Goal: Navigation & Orientation: Find specific page/section

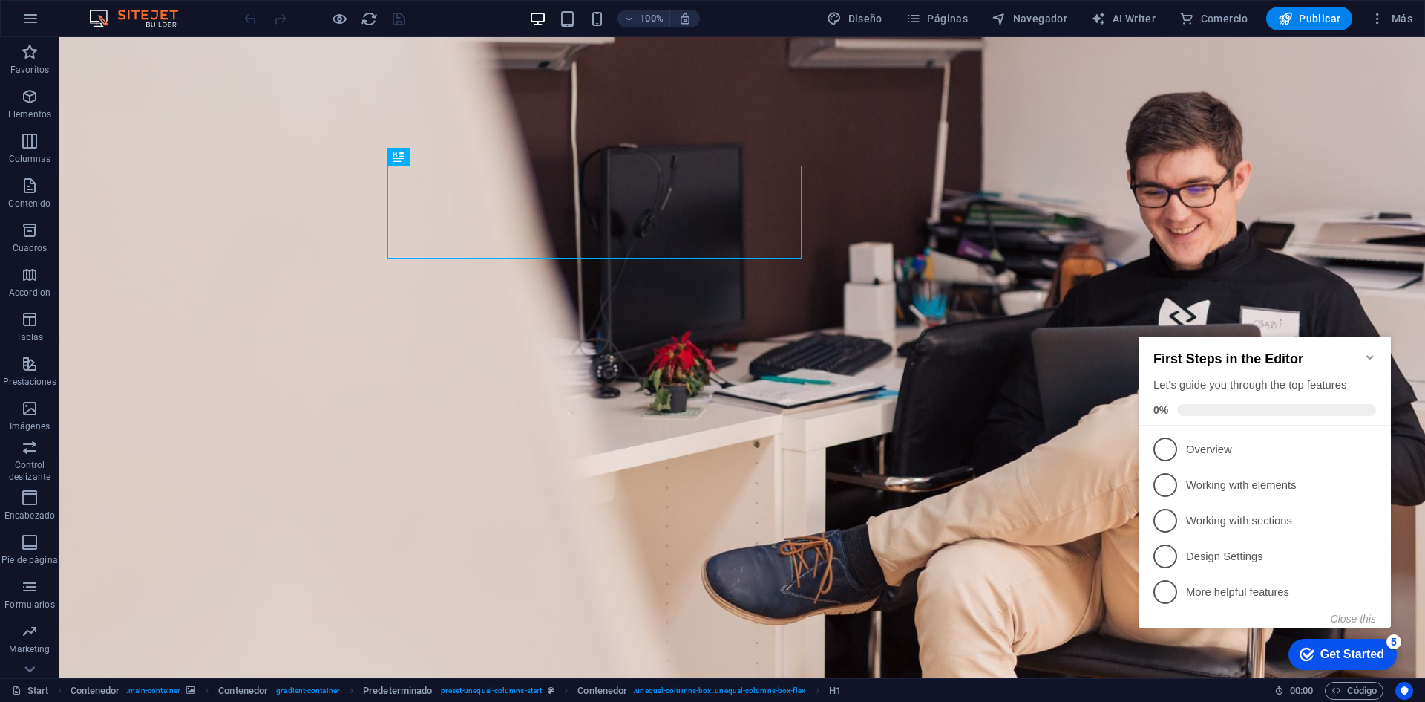
click at [1373, 351] on icon "Minimize checklist" at bounding box center [1371, 357] width 12 height 12
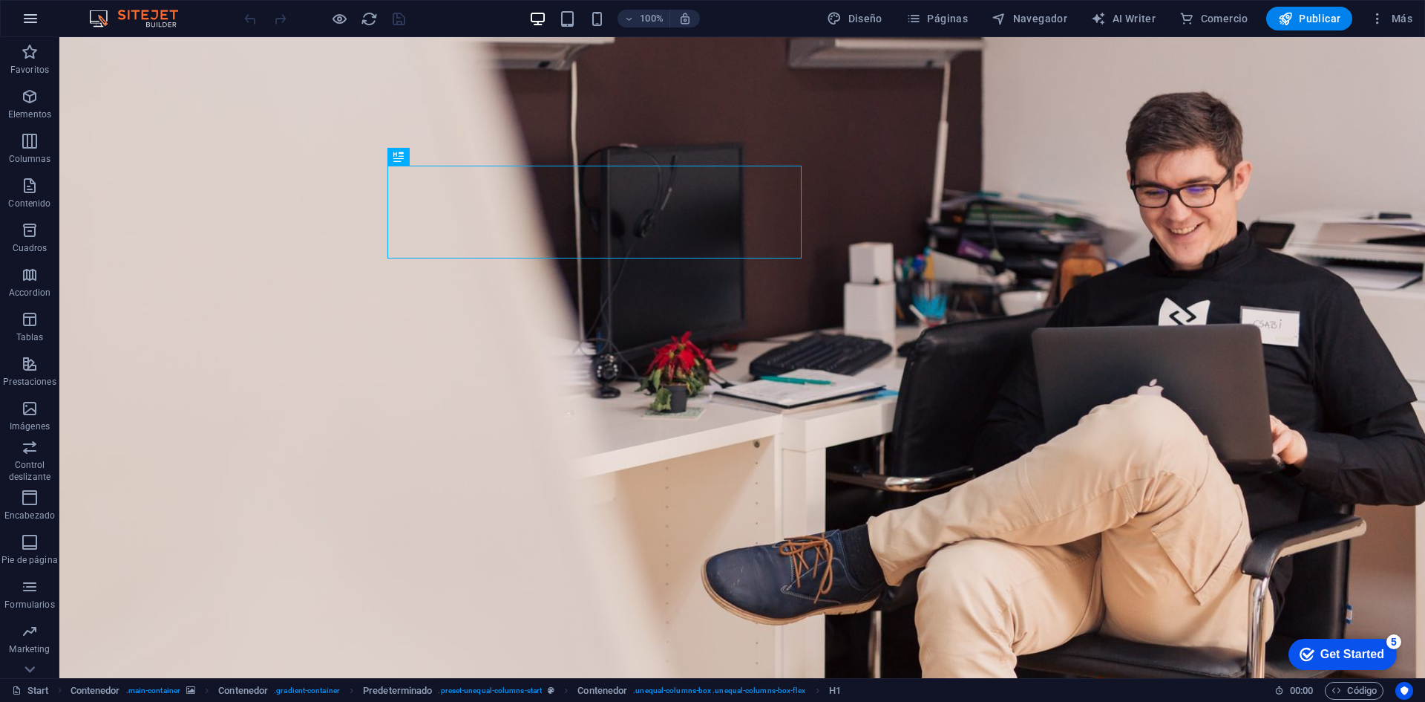
click at [30, 22] on icon "button" at bounding box center [31, 19] width 18 height 18
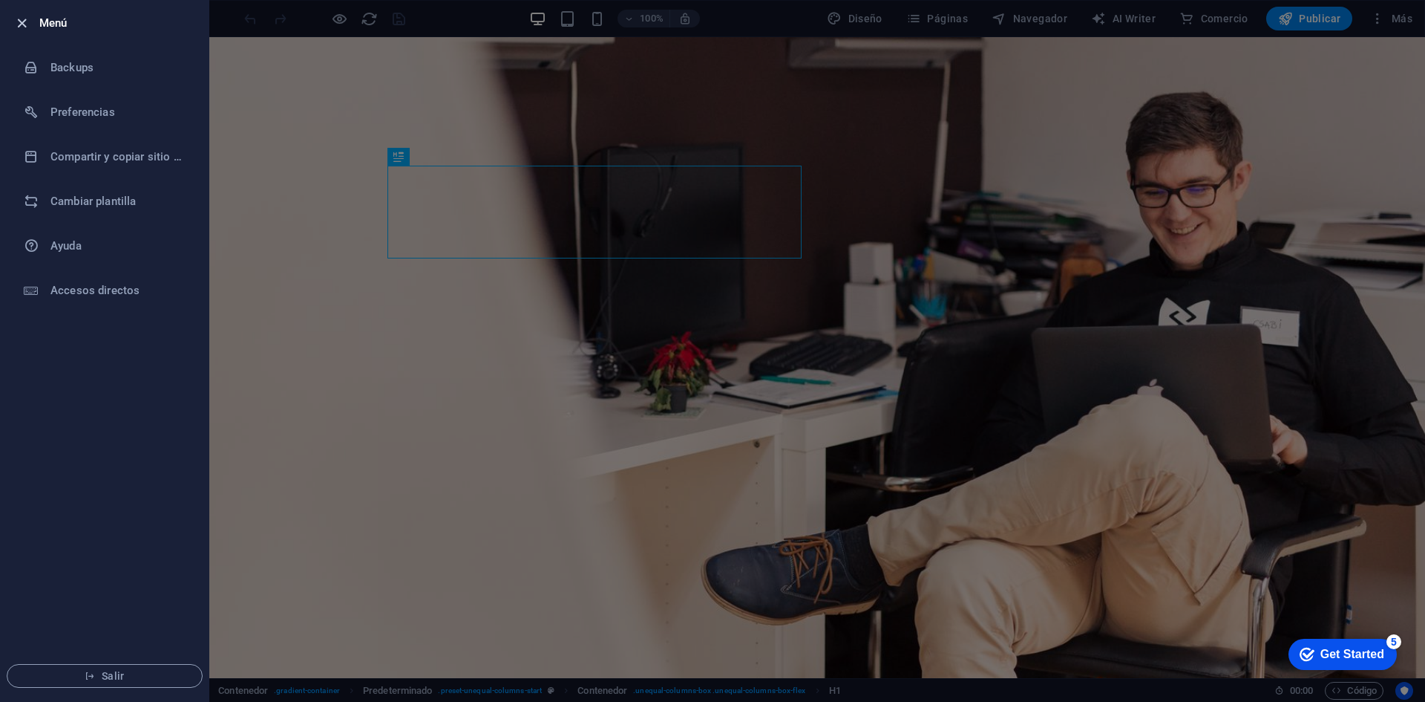
click at [25, 22] on icon "button" at bounding box center [21, 23] width 17 height 17
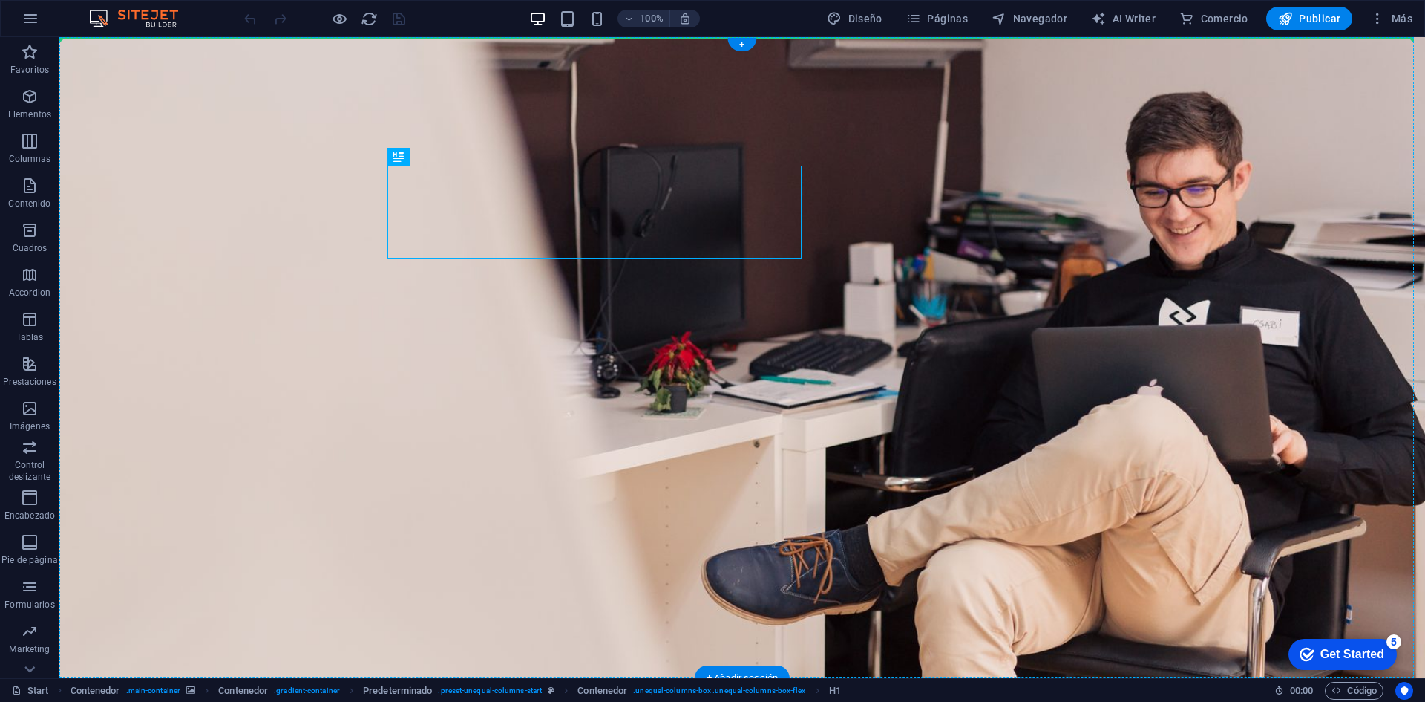
drag, startPoint x: 531, startPoint y: 169, endPoint x: 336, endPoint y: 166, distance: 194.5
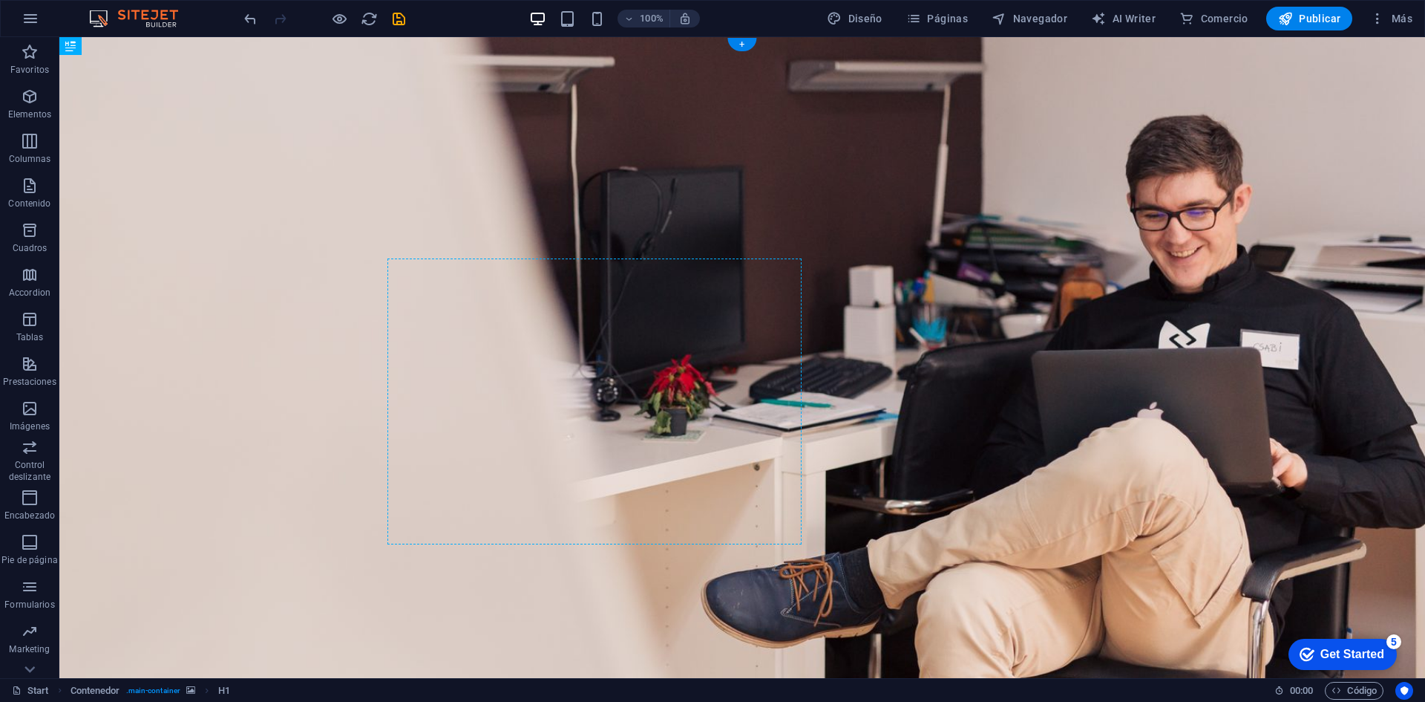
drag, startPoint x: 440, startPoint y: 86, endPoint x: 543, endPoint y: 180, distance: 139.2
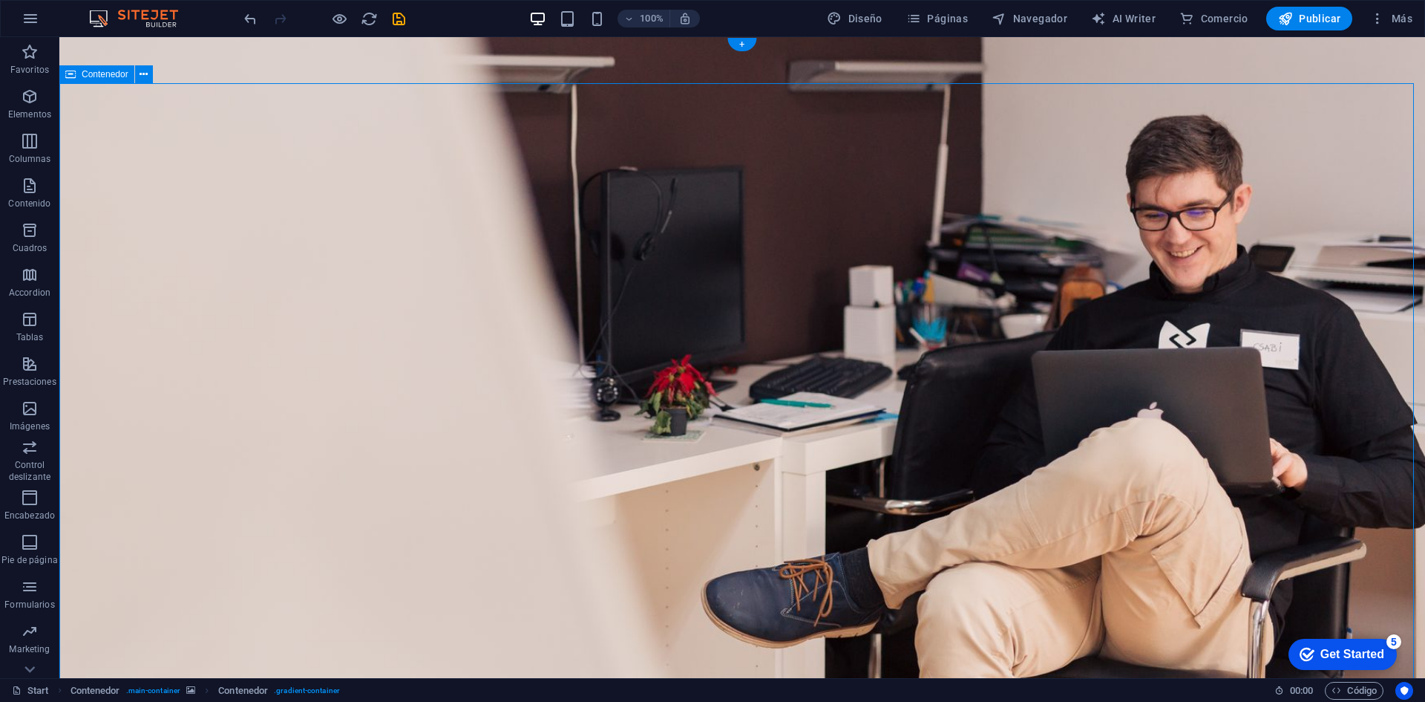
drag, startPoint x: 667, startPoint y: 88, endPoint x: 660, endPoint y: 170, distance: 82.0
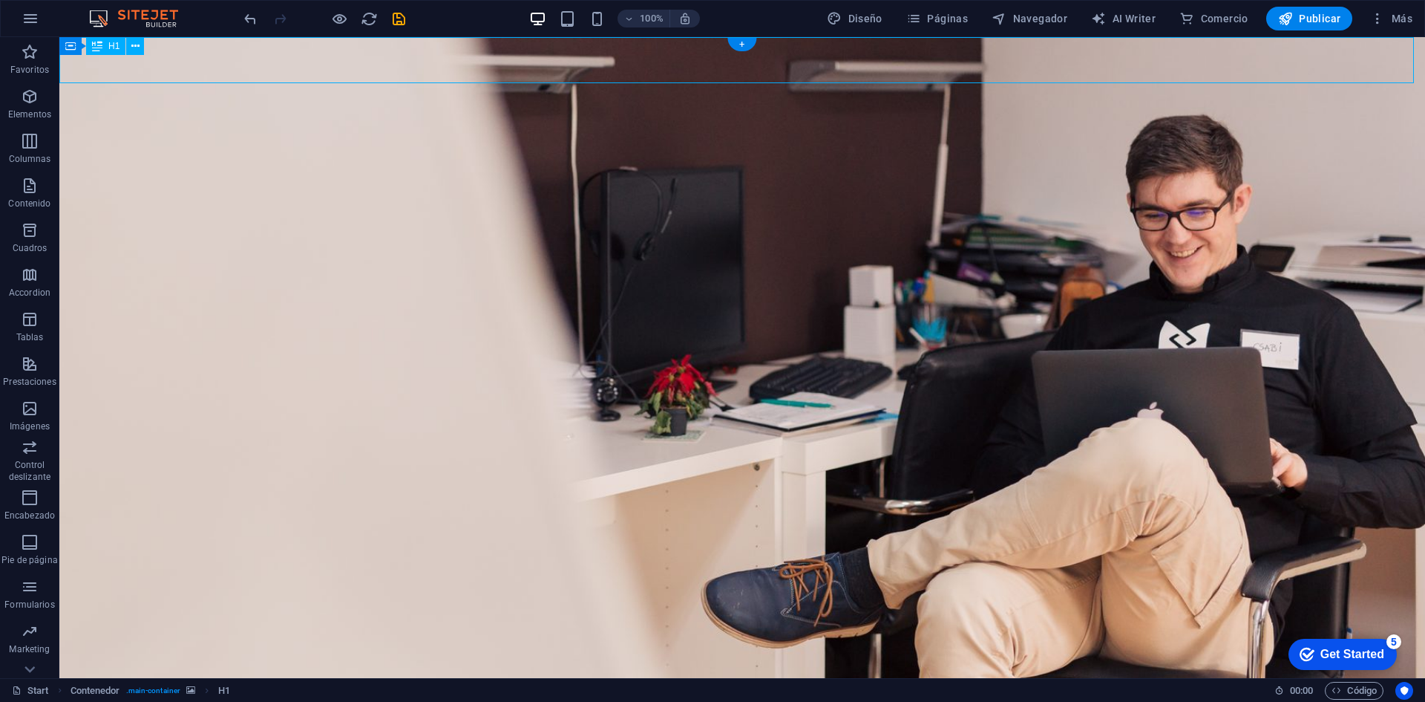
drag, startPoint x: 669, startPoint y: 78, endPoint x: 701, endPoint y: 76, distance: 32.0
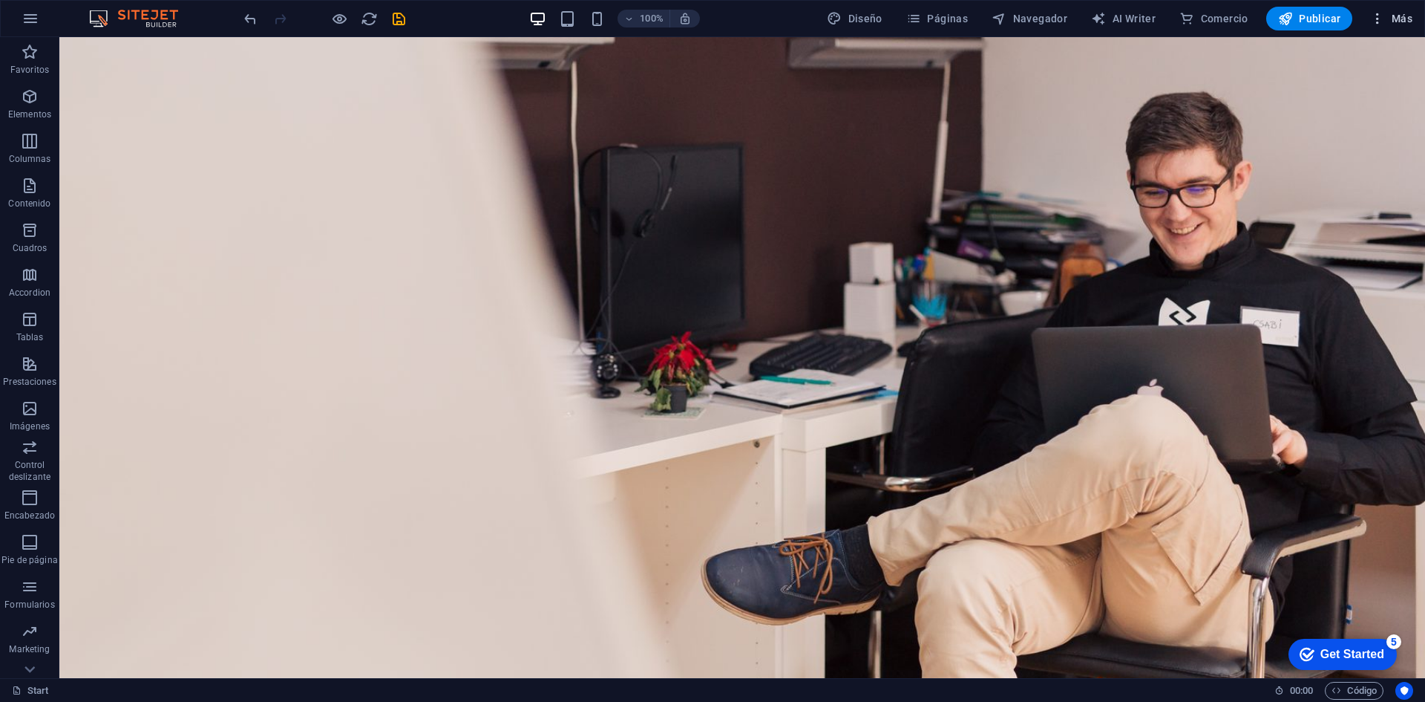
click at [1391, 11] on span "Más" at bounding box center [1391, 18] width 42 height 15
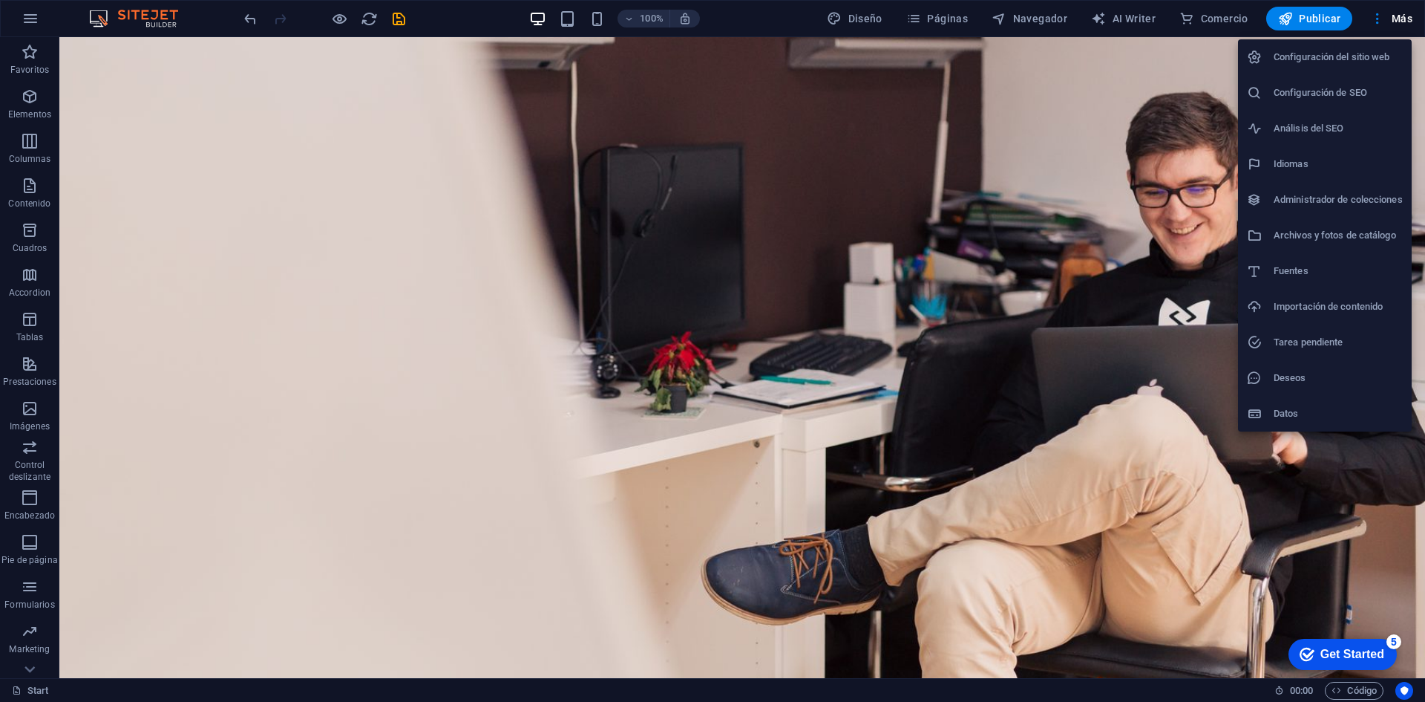
click at [1303, 695] on div at bounding box center [712, 351] width 1425 height 702
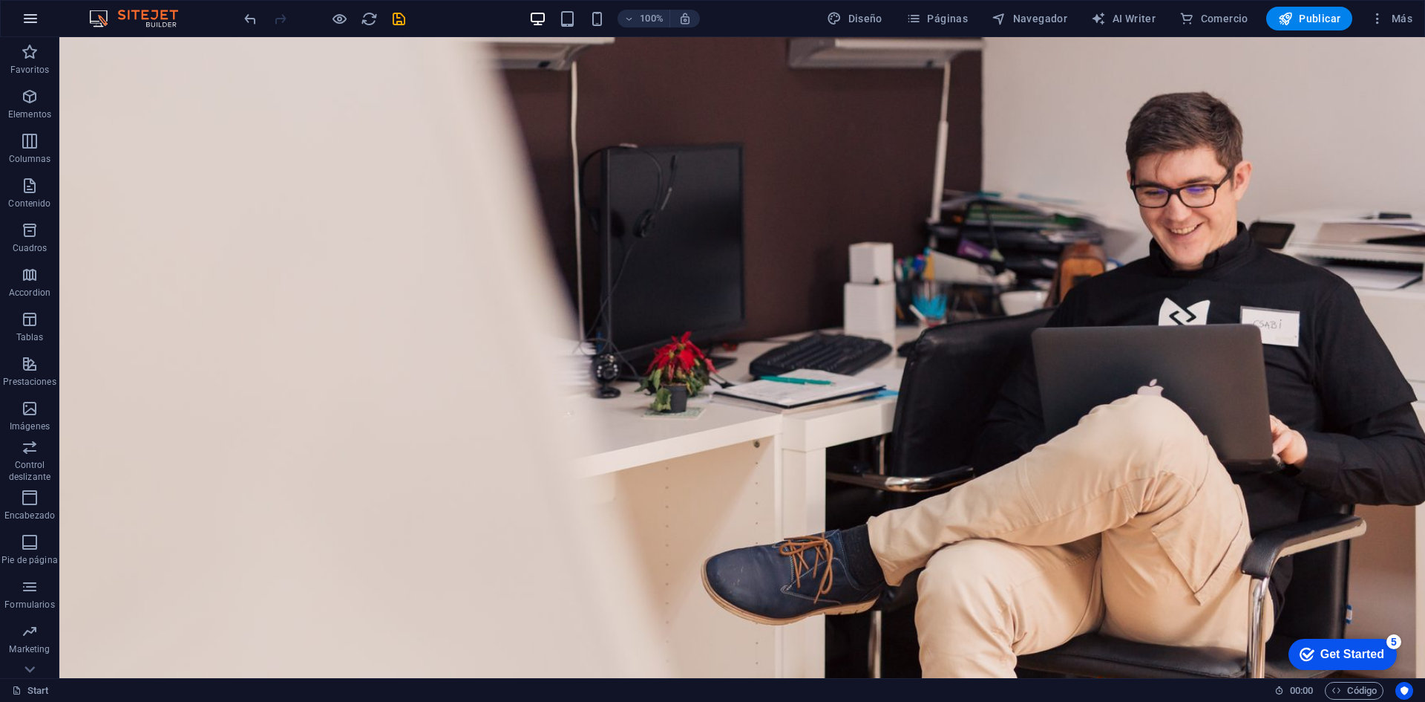
click at [30, 28] on button "button" at bounding box center [31, 19] width 36 height 36
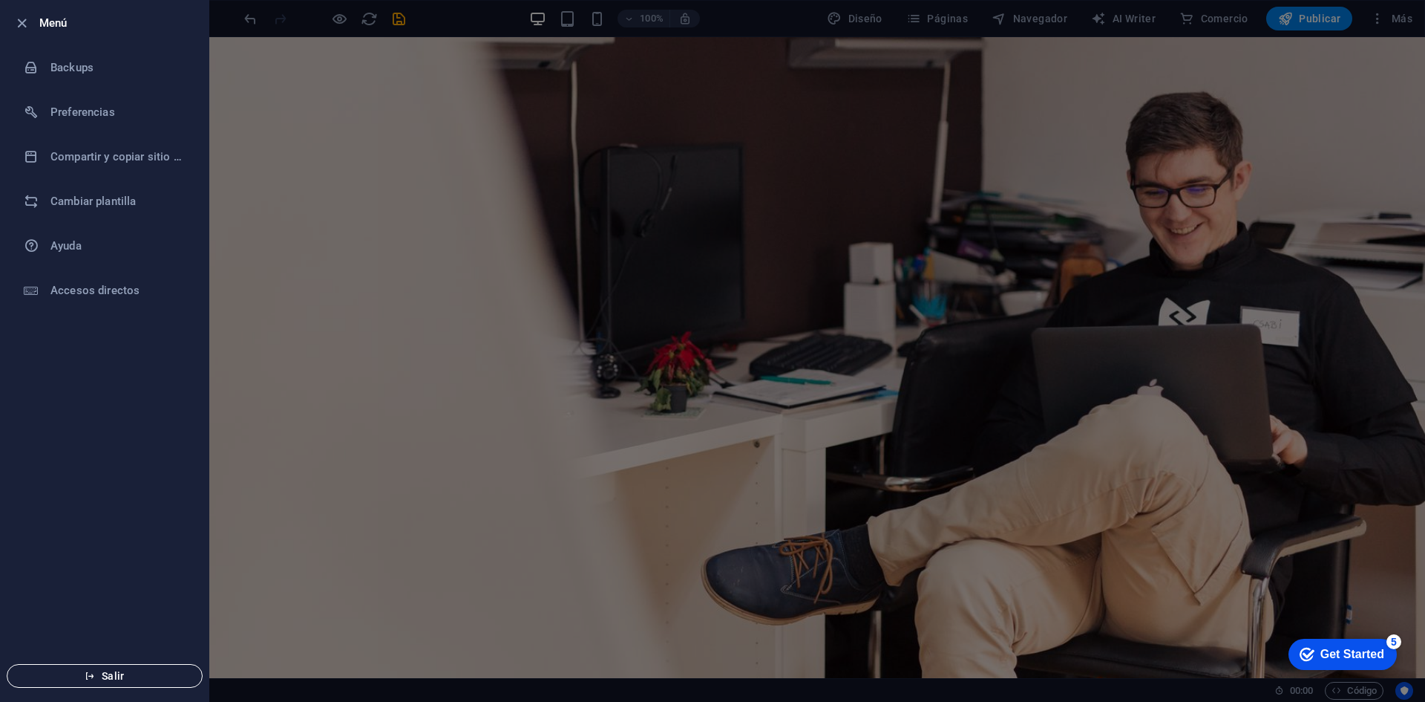
click at [148, 673] on span "Salir" at bounding box center [104, 676] width 171 height 12
